Goal: Information Seeking & Learning: Learn about a topic

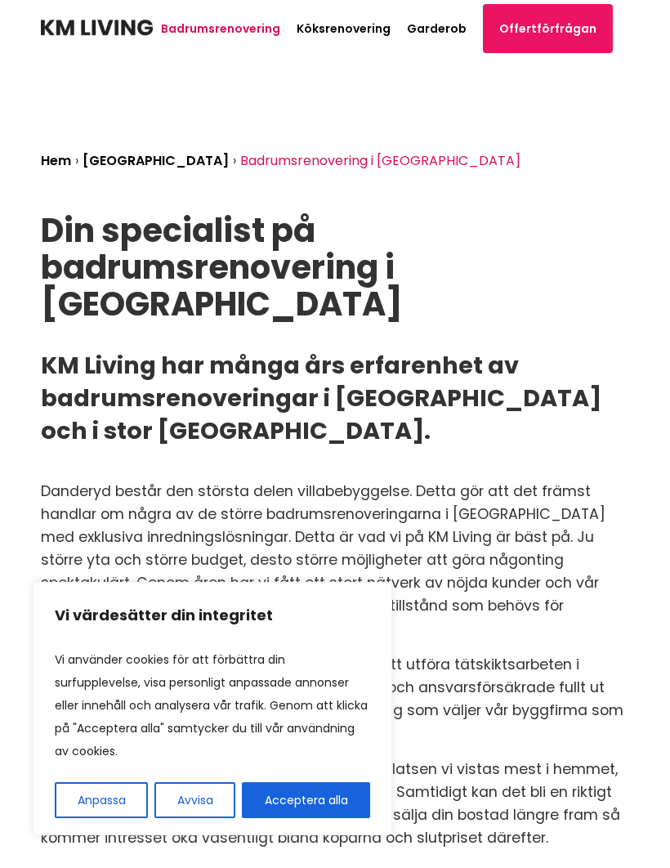
click at [342, 799] on button "Acceptera alla" at bounding box center [306, 800] width 128 height 36
checkbox input "true"
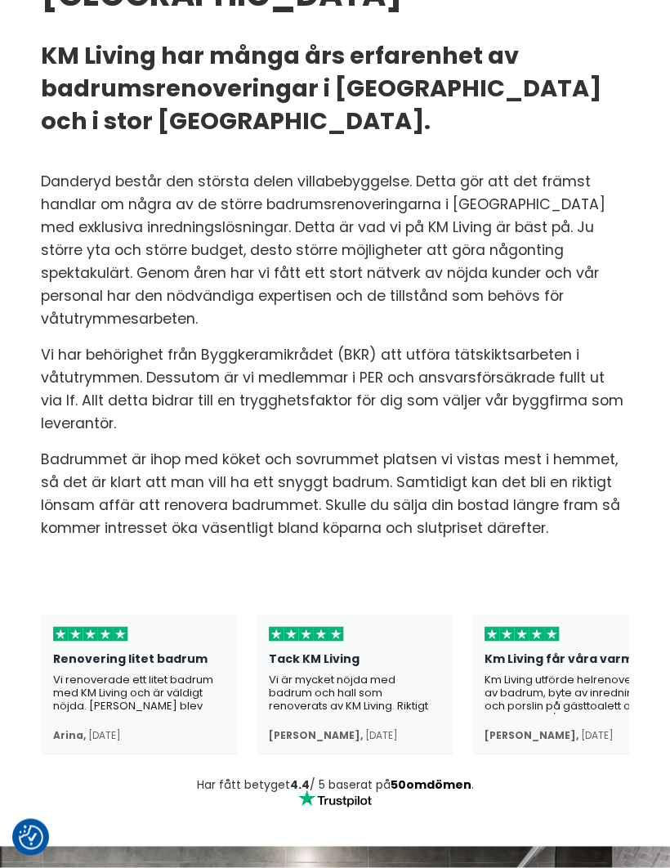
scroll to position [311, 0]
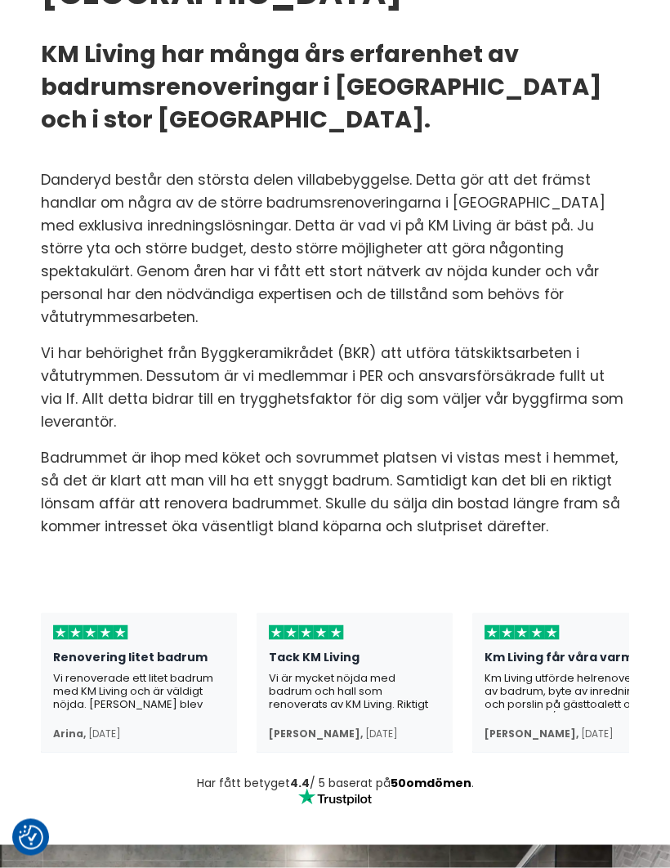
click at [182, 672] on div "Vi renoverade ett litet badrum med KM Living och är väldigt nöjda. [PERSON_NAME…" at bounding box center [139, 692] width 172 height 41
click at [160, 672] on div "Vi renoverade ett litet badrum med KM Living och är väldigt nöjda. [PERSON_NAME…" at bounding box center [139, 692] width 172 height 41
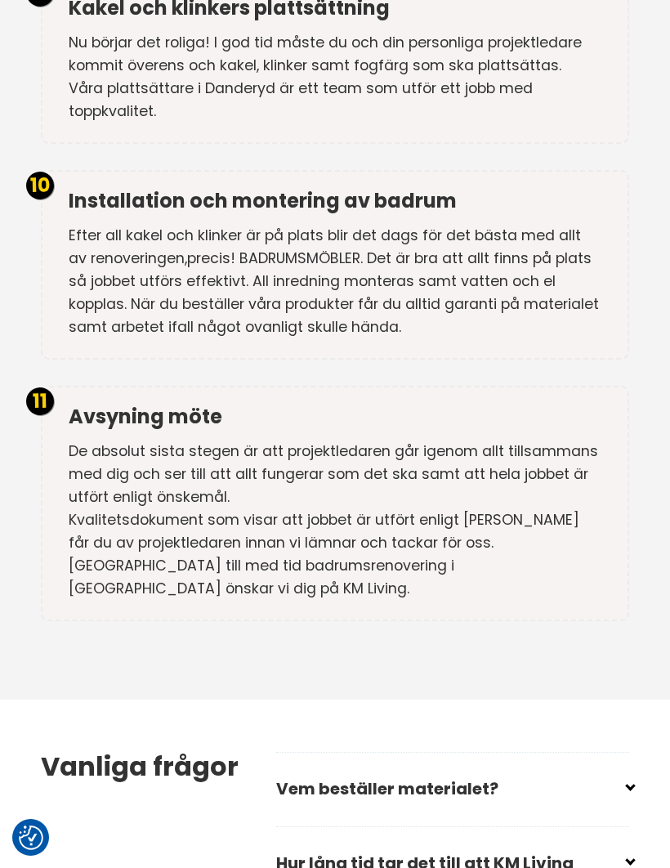
scroll to position [5840, 0]
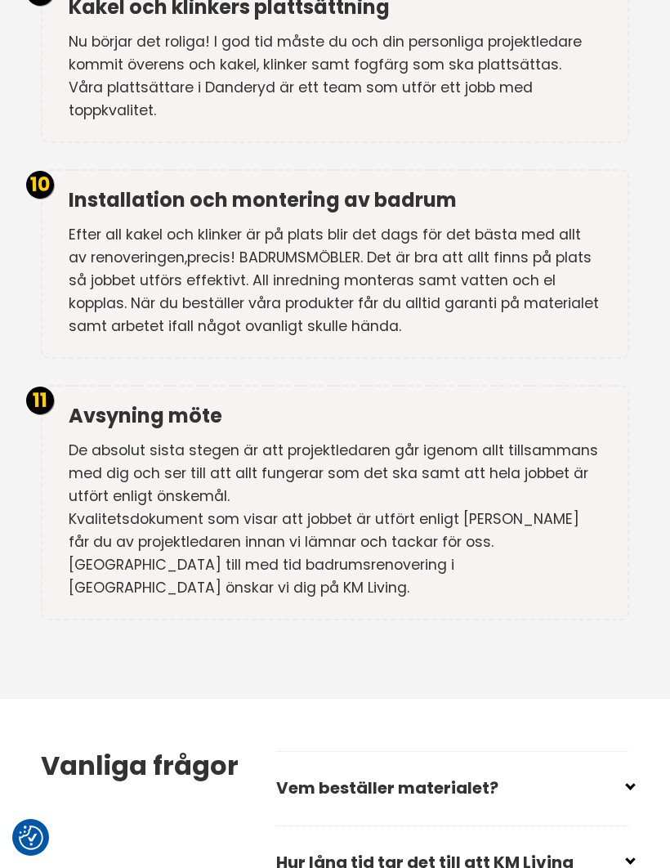
click at [628, 769] on input "checkbox" at bounding box center [456, 781] width 353 height 25
checkbox input "false"
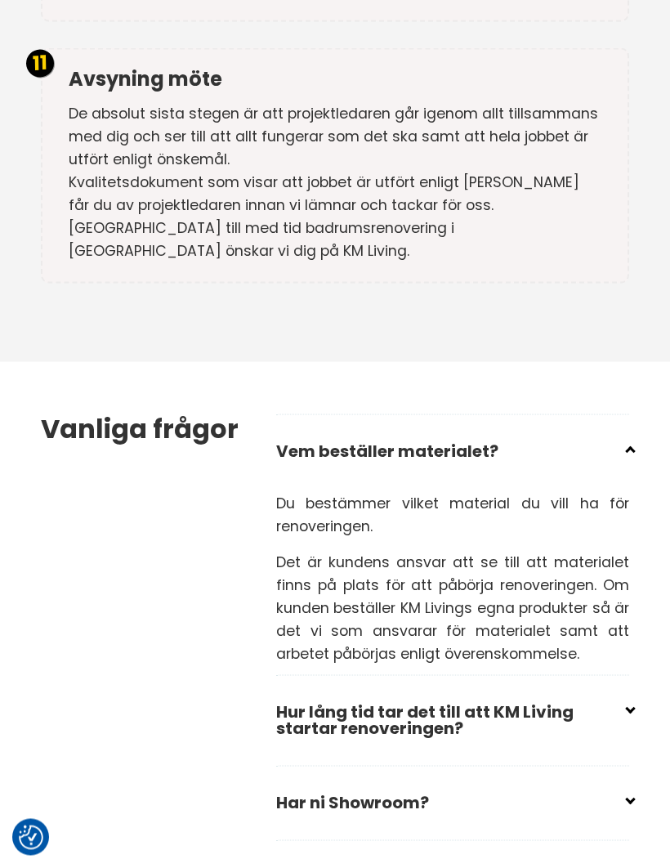
scroll to position [6177, 0]
click at [628, 783] on input "checkbox" at bounding box center [456, 795] width 353 height 25
checkbox input "false"
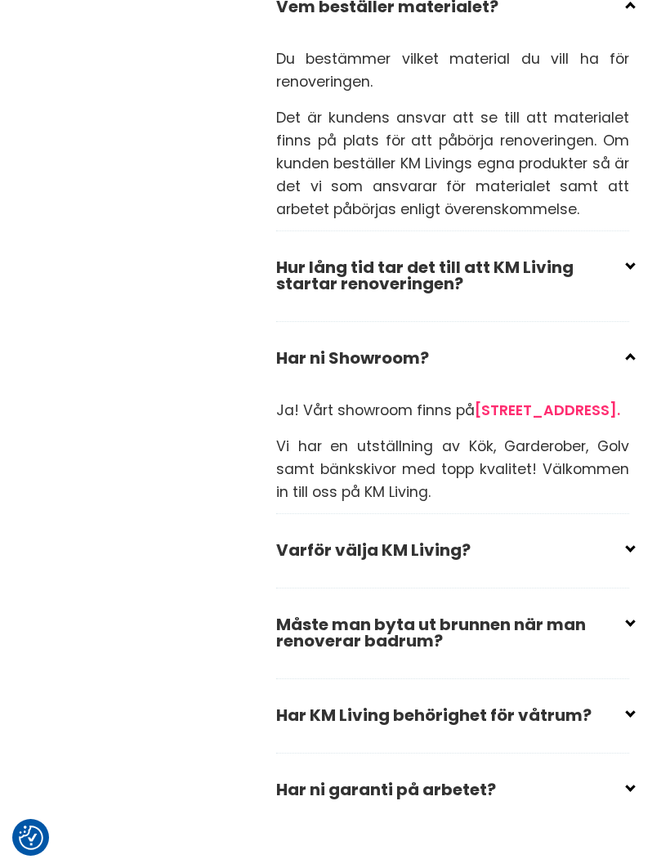
scroll to position [6654, 0]
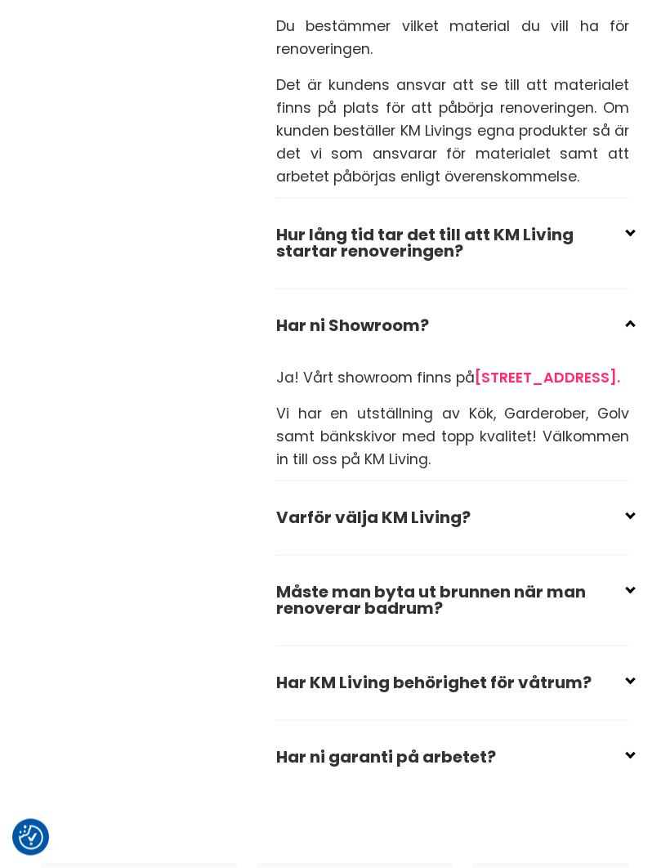
click at [629, 664] on input "checkbox" at bounding box center [456, 676] width 353 height 25
checkbox input "false"
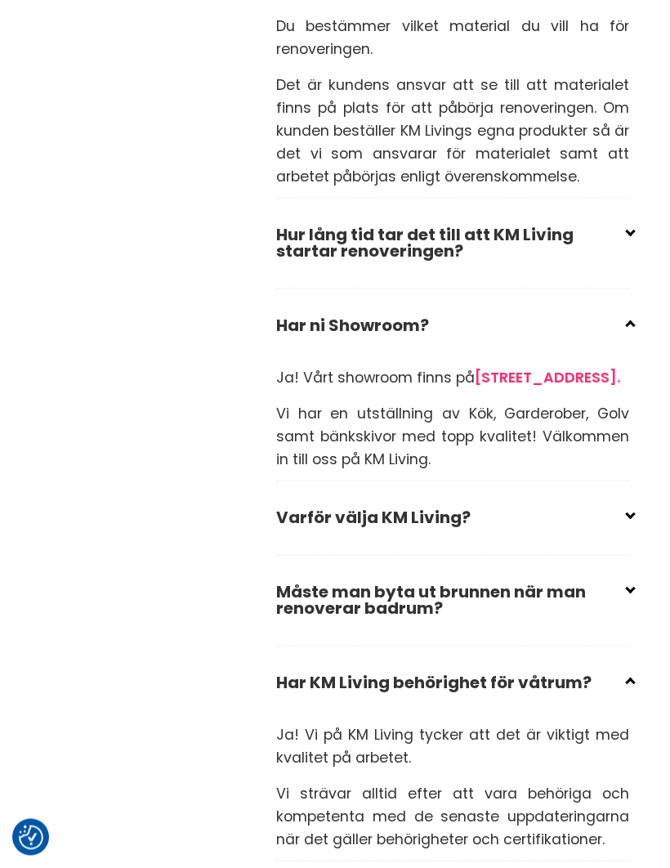
scroll to position [6654, 0]
checkbox input "false"
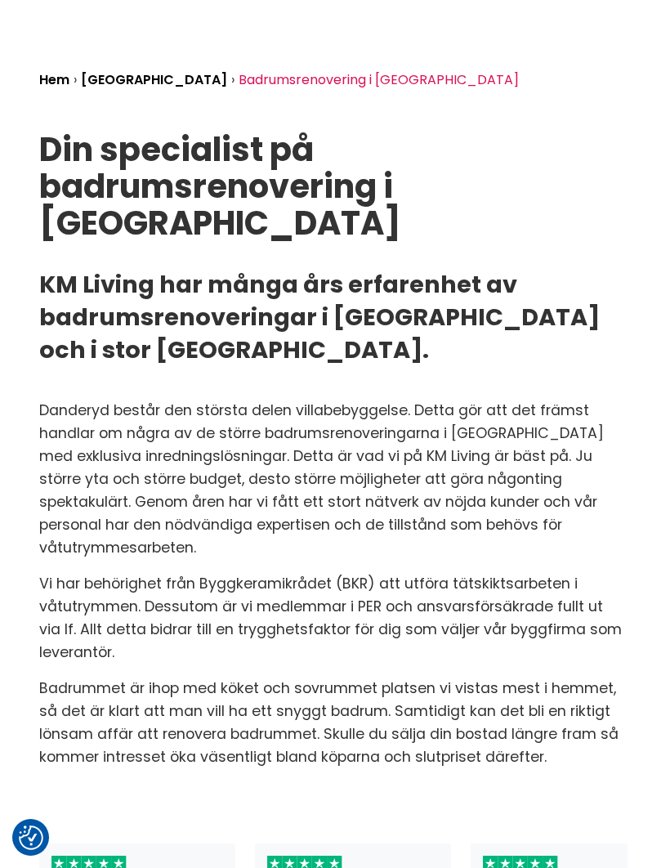
scroll to position [0, 2]
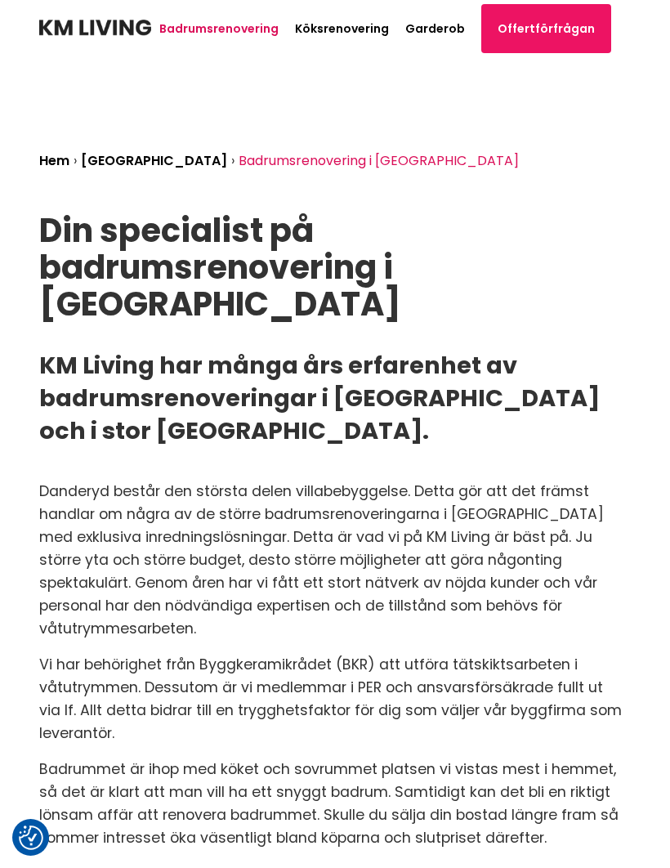
click at [526, 33] on link "Offertförfrågan" at bounding box center [546, 28] width 130 height 49
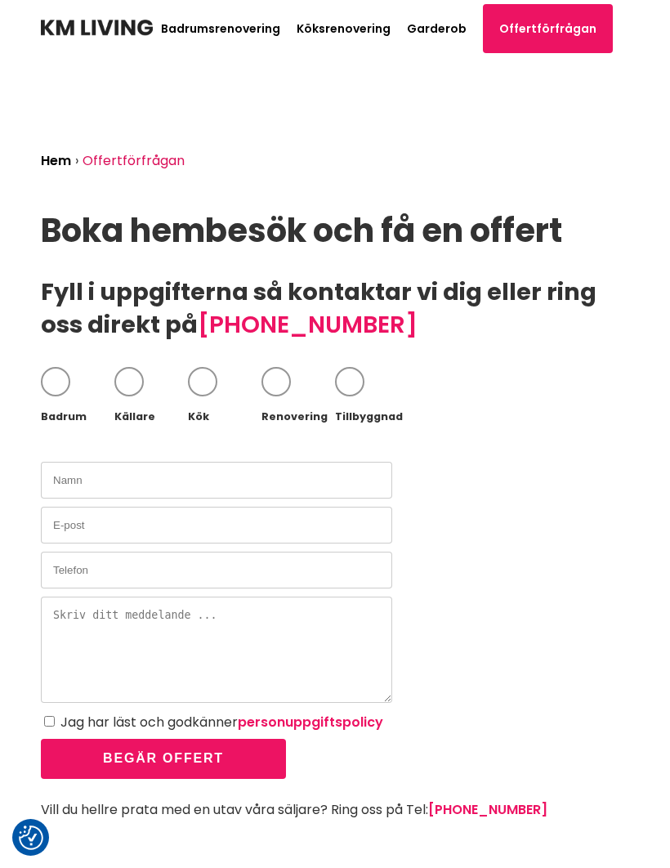
click at [378, 29] on link "Köksrenovering" at bounding box center [344, 28] width 94 height 16
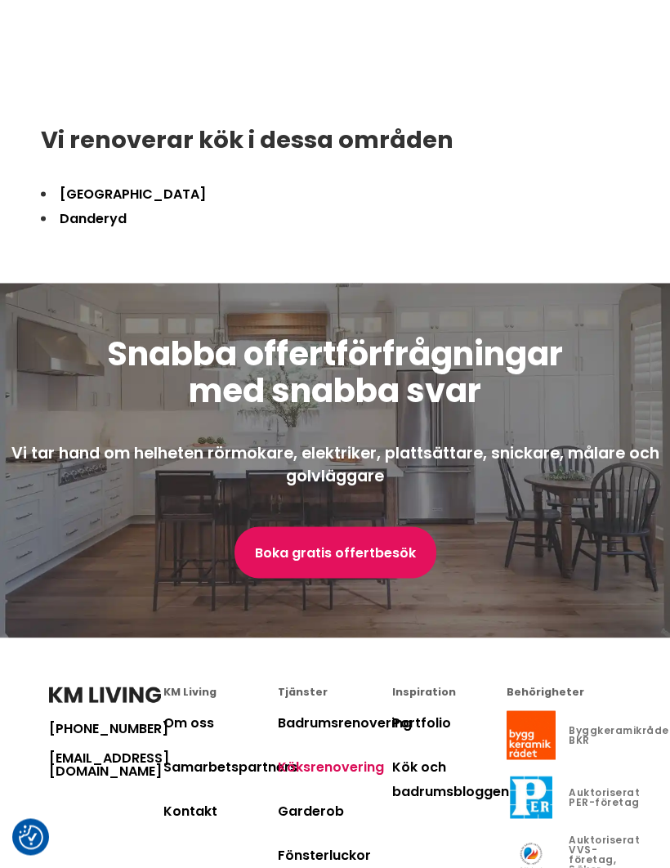
scroll to position [3894, 0]
click at [160, 853] on div "[PHONE_NUMBER] [EMAIL_ADDRESS][DOMAIN_NAME]" at bounding box center [106, 818] width 114 height 262
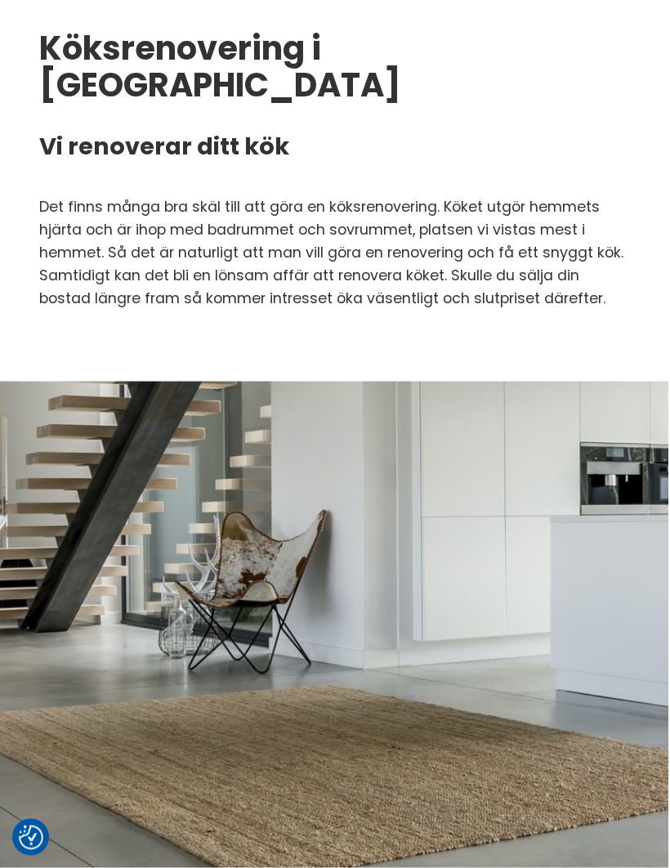
scroll to position [0, 2]
